Goal: Check status: Check status

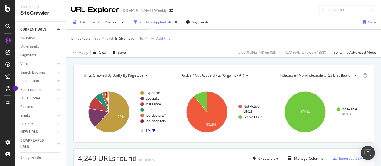
click at [90, 21] on span "[DATE]" at bounding box center [85, 22] width 12 height 5
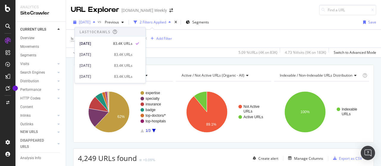
click at [90, 21] on span "[DATE]" at bounding box center [85, 22] width 12 height 5
